Goal: Find specific page/section: Find specific page/section

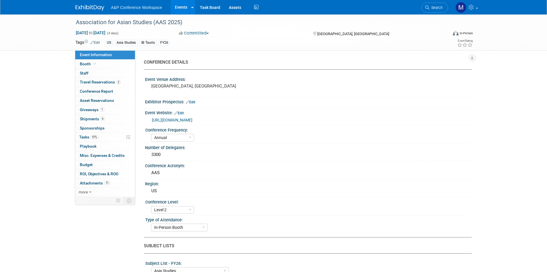
select select "Annual"
select select "Level 2"
select select "In-Person Booth"
select select "Asia Studies"
select select "Bloomsbury/Rowman & [PERSON_NAME]"
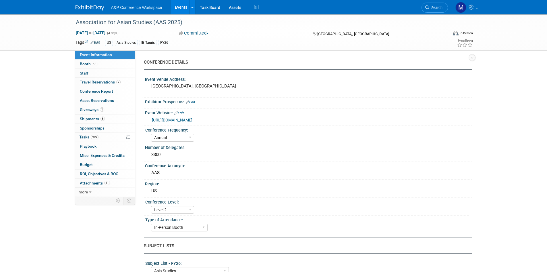
select select "[PERSON_NAME]"
select select "Networking/Commissioning"
click at [430, 4] on link "Search" at bounding box center [435, 8] width 26 height 10
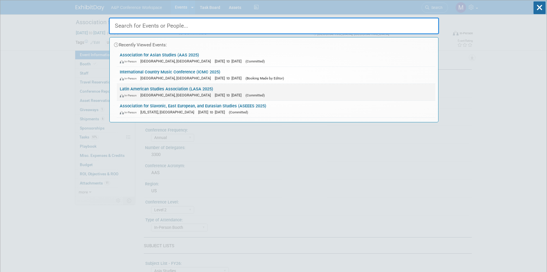
click at [167, 85] on link "Latin American Studies Association (LASA 2025) In-Person San Francisco, CA May …" at bounding box center [276, 92] width 319 height 17
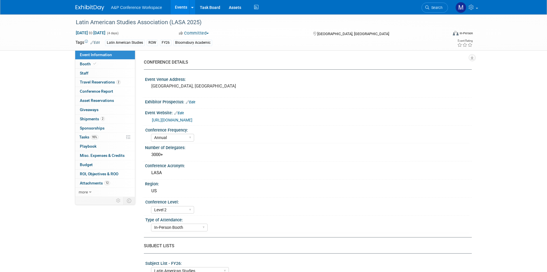
select select "Annual"
select select "Level 2"
select select "In-Person Booth"
select select "Latin American Studies"
select select "Bloomsbury/Rowman & [PERSON_NAME]"
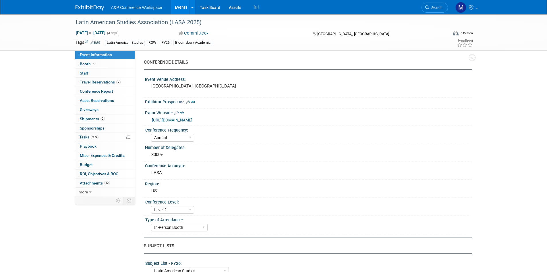
select select "[PERSON_NAME]"
select select "Inspection/Exam Copy Leads​"
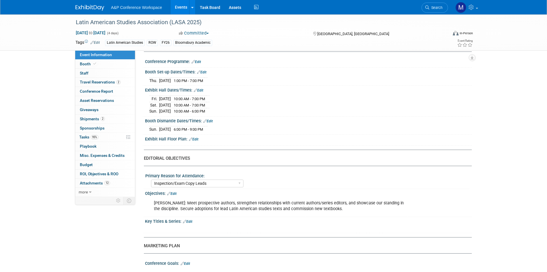
scroll to position [419, 0]
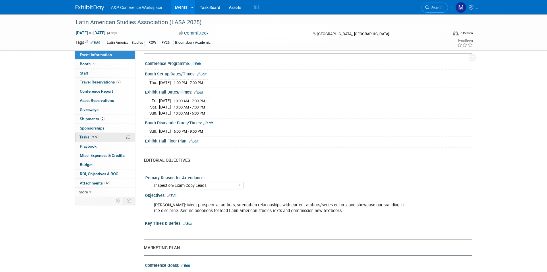
click at [85, 134] on span "Tasks 95%" at bounding box center [88, 136] width 19 height 5
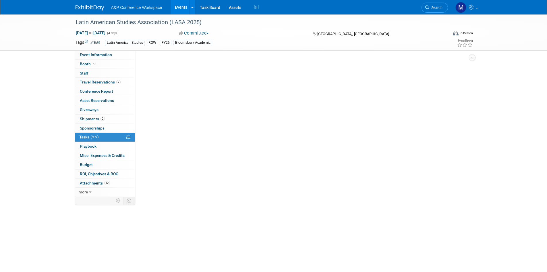
scroll to position [0, 0]
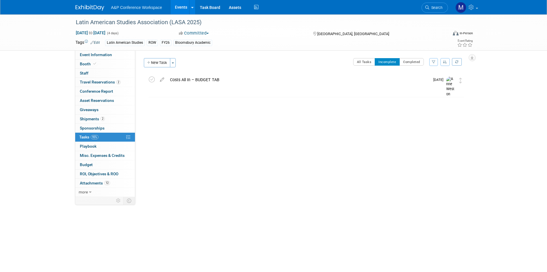
click at [427, 13] on li "Search" at bounding box center [435, 7] width 26 height 14
click at [431, 7] on span "Search" at bounding box center [436, 7] width 13 height 4
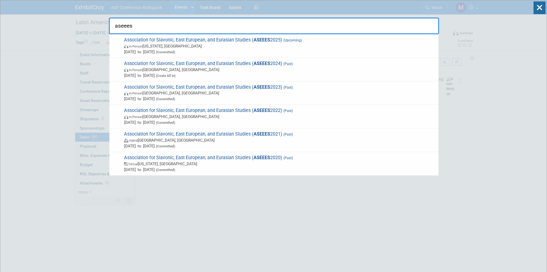
type input "aseees"
click at [219, 36] on div "Association for Slavonic, East European, and Eurasian Studies ( ASEEES 2025) (U…" at bounding box center [273, 46] width 329 height 24
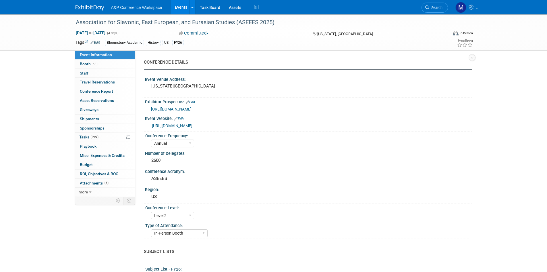
select select "Annual"
select select "Level 2"
select select "In-Person Booth"
select select "History"
select select "Bloomsbury Academic"
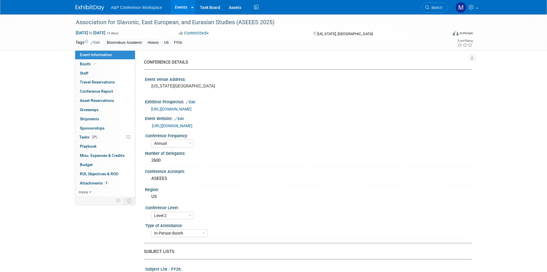
select select "[PERSON_NAME]"
select select "Networking/Commissioning"
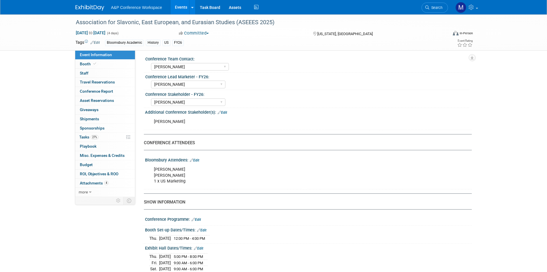
scroll to position [287, 0]
drag, startPoint x: 184, startPoint y: 174, endPoint x: 149, endPoint y: 174, distance: 34.8
click at [153, 175] on div "Mark Lopez Rhodri Mogford 1 x US Marketing" at bounding box center [279, 174] width 259 height 23
copy div "[PERSON_NAME]"
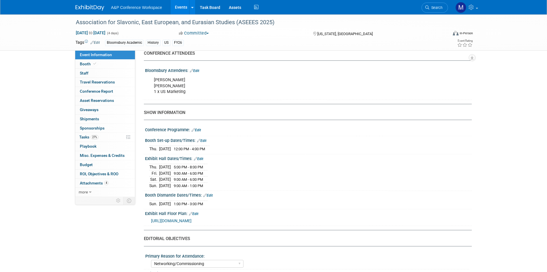
scroll to position [431, 0]
